Goal: Information Seeking & Learning: Learn about a topic

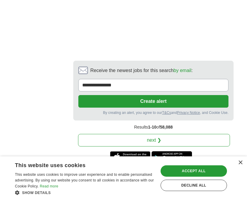
scroll to position [1582, 0]
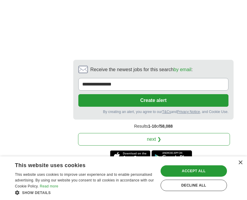
click at [184, 133] on link "next ❯" at bounding box center [154, 139] width 152 height 13
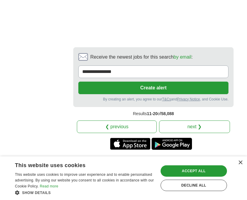
scroll to position [1616, 0]
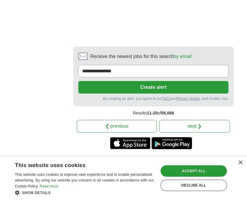
click at [184, 120] on link "next ❯" at bounding box center [194, 126] width 71 height 13
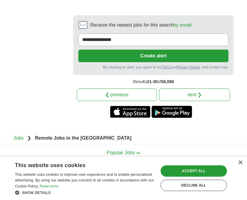
scroll to position [1599, 0]
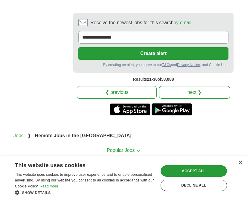
click at [192, 93] on link "next ❯" at bounding box center [194, 92] width 71 height 13
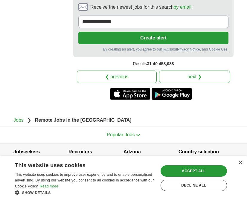
scroll to position [1639, 0]
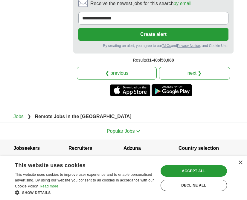
click at [177, 76] on link "next ❯" at bounding box center [194, 73] width 71 height 13
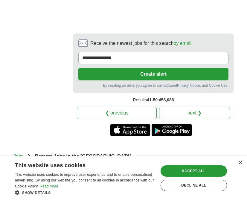
scroll to position [1634, 0]
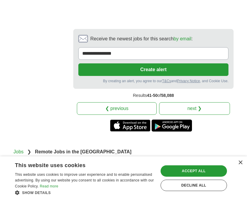
click at [186, 102] on link "next ❯" at bounding box center [194, 108] width 71 height 13
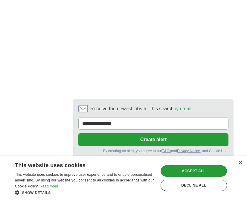
scroll to position [1576, 0]
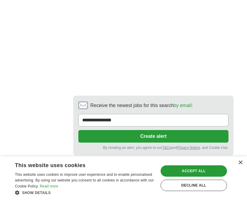
click at [180, 169] on link "next ❯" at bounding box center [194, 175] width 71 height 13
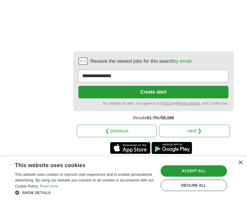
scroll to position [1595, 0]
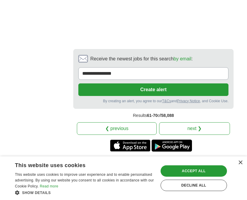
click at [177, 122] on link "next ❯" at bounding box center [194, 128] width 71 height 13
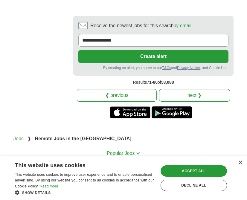
scroll to position [1586, 0]
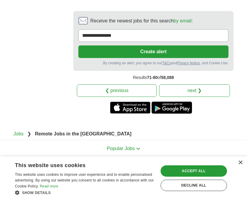
click at [190, 91] on link "next ❯" at bounding box center [194, 90] width 71 height 13
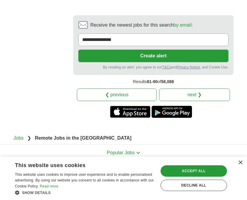
scroll to position [1563, 0]
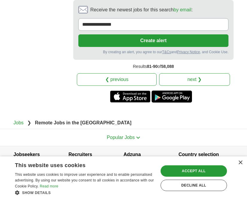
click at [194, 73] on link "next ❯" at bounding box center [194, 79] width 71 height 13
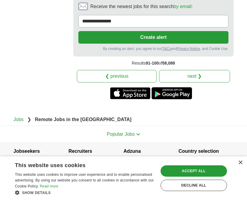
scroll to position [1604, 0]
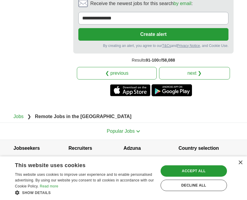
click at [189, 74] on link "next ❯" at bounding box center [194, 73] width 71 height 13
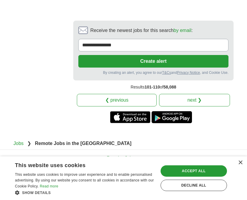
scroll to position [1659, 0]
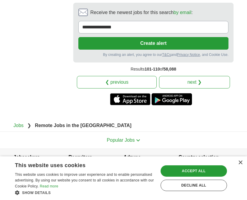
click at [178, 76] on link "next ❯" at bounding box center [194, 82] width 71 height 13
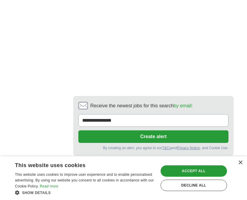
scroll to position [1627, 0]
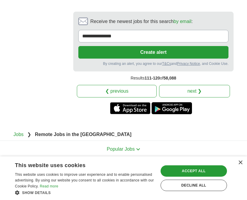
click at [181, 85] on link "next ❯" at bounding box center [194, 91] width 71 height 13
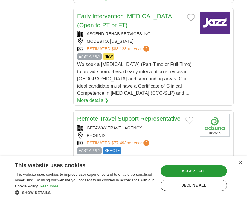
scroll to position [560, 0]
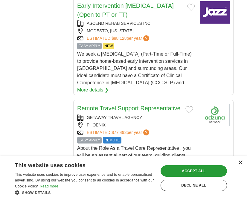
click at [241, 162] on div "×" at bounding box center [240, 163] width 4 height 4
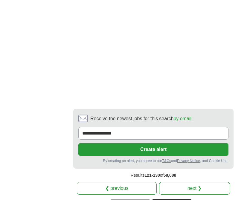
scroll to position [1274, 0]
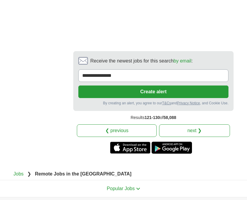
click at [200, 124] on link "next ❯" at bounding box center [194, 130] width 71 height 13
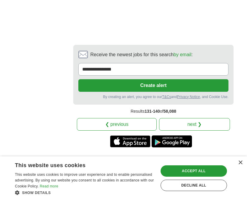
scroll to position [1523, 0]
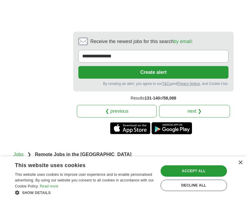
click at [185, 118] on link "next ❯" at bounding box center [194, 111] width 71 height 13
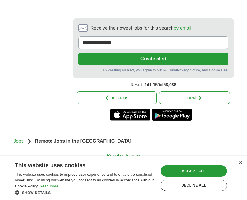
scroll to position [1509, 0]
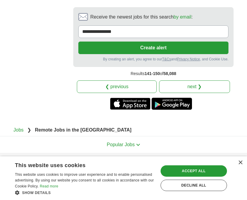
click at [189, 80] on link "next ❯" at bounding box center [194, 86] width 71 height 13
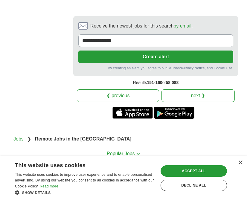
scroll to position [1552, 0]
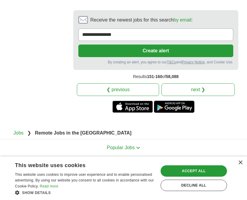
click at [199, 85] on link "next ❯" at bounding box center [197, 89] width 73 height 13
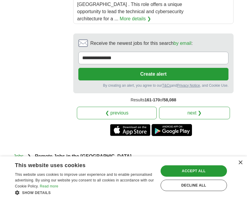
scroll to position [1165, 0]
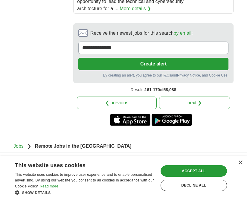
click at [204, 97] on link "next ❯" at bounding box center [194, 103] width 71 height 13
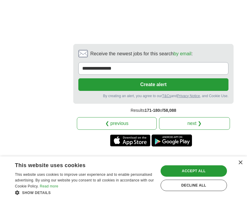
scroll to position [1573, 0]
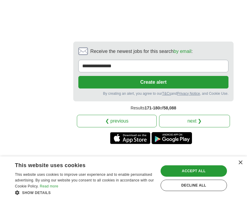
click at [212, 115] on link "next ❯" at bounding box center [194, 121] width 71 height 13
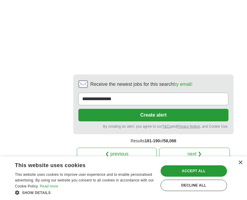
scroll to position [1548, 0]
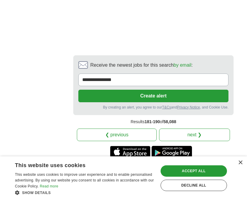
click at [213, 129] on link "next ❯" at bounding box center [194, 135] width 71 height 13
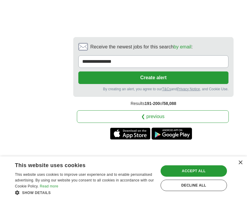
scroll to position [1548, 0]
